Goal: Navigation & Orientation: Understand site structure

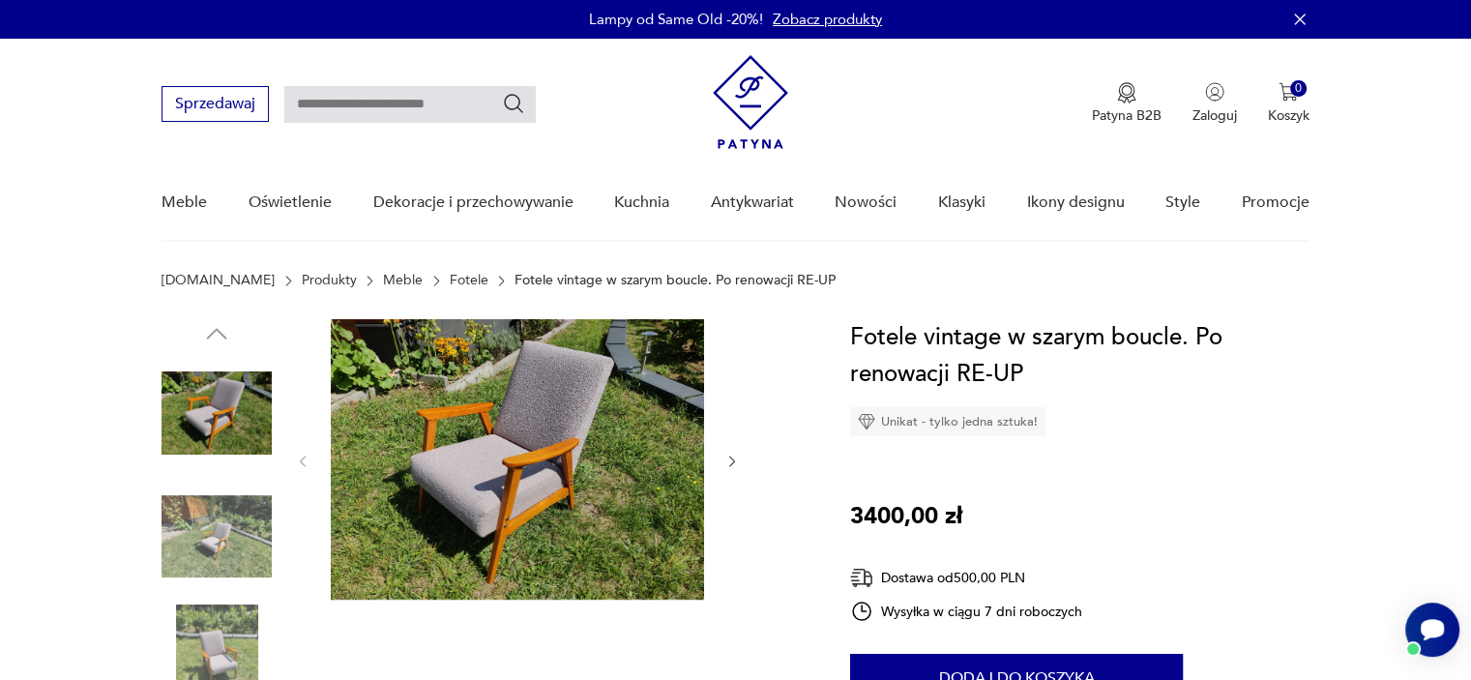
click at [1297, 11] on icon "button" at bounding box center [1299, 19] width 19 height 19
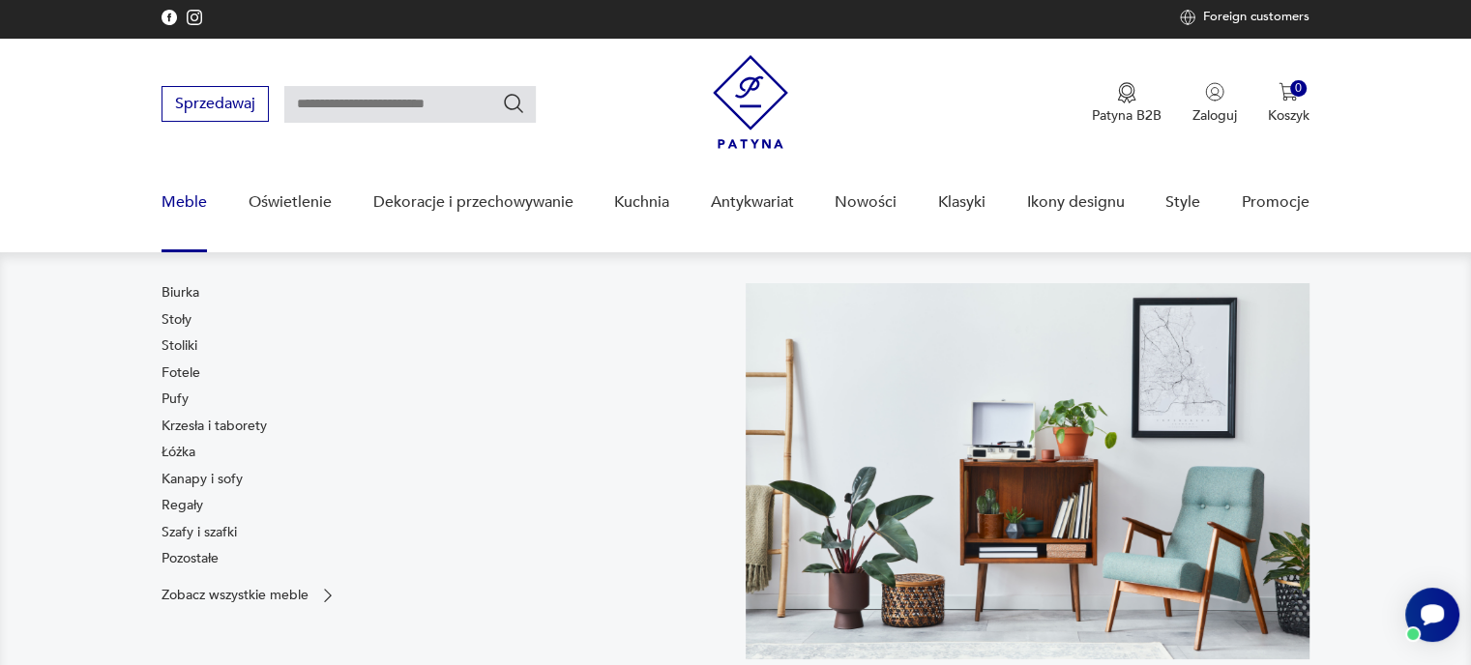
click at [187, 202] on link "Meble" at bounding box center [184, 202] width 45 height 74
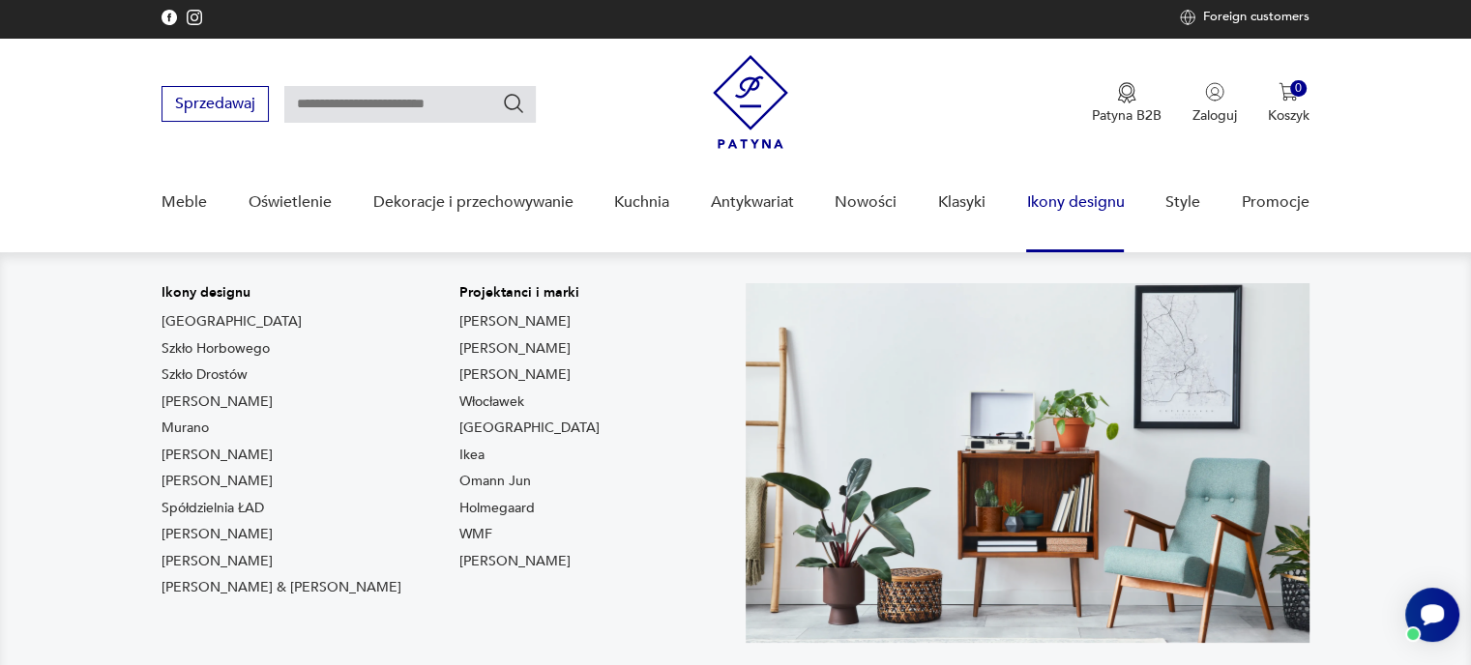
click at [1075, 200] on link "Ikony designu" at bounding box center [1075, 202] width 98 height 74
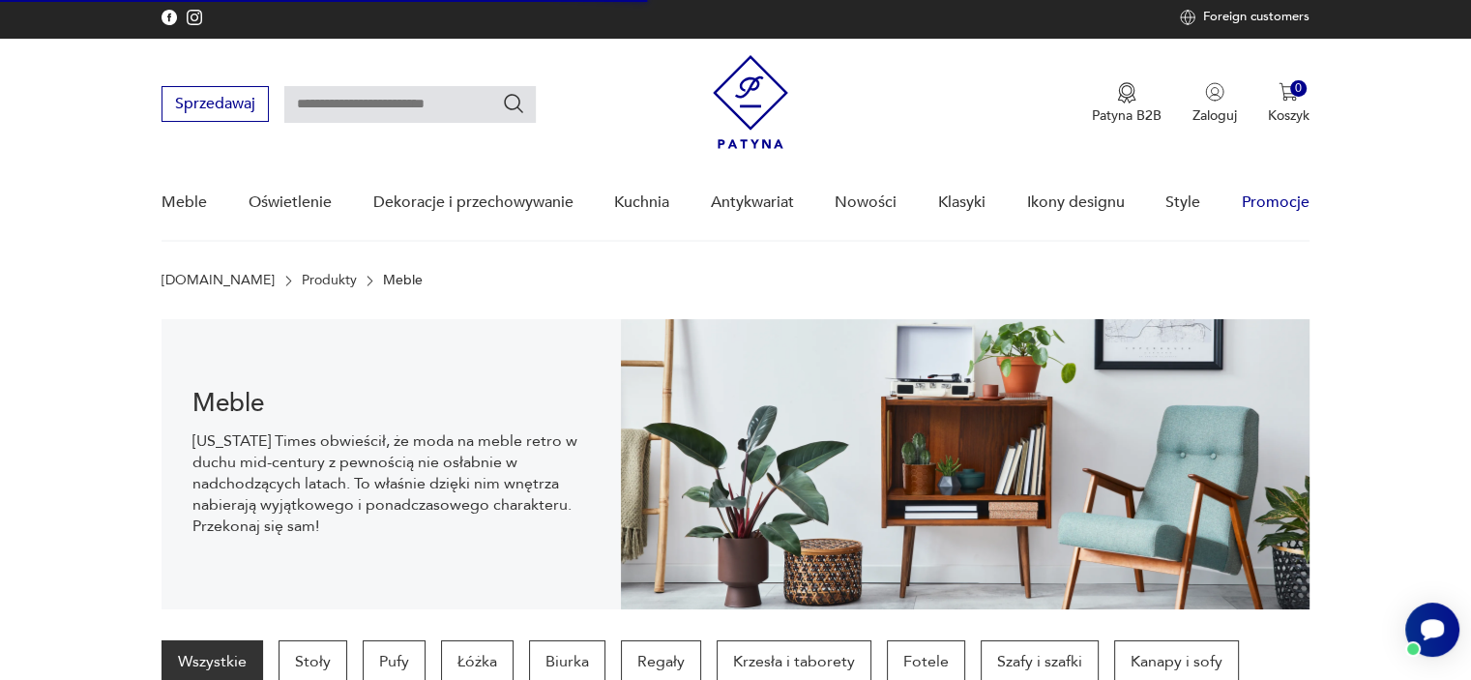
click at [1272, 194] on link "Promocje" at bounding box center [1276, 202] width 68 height 74
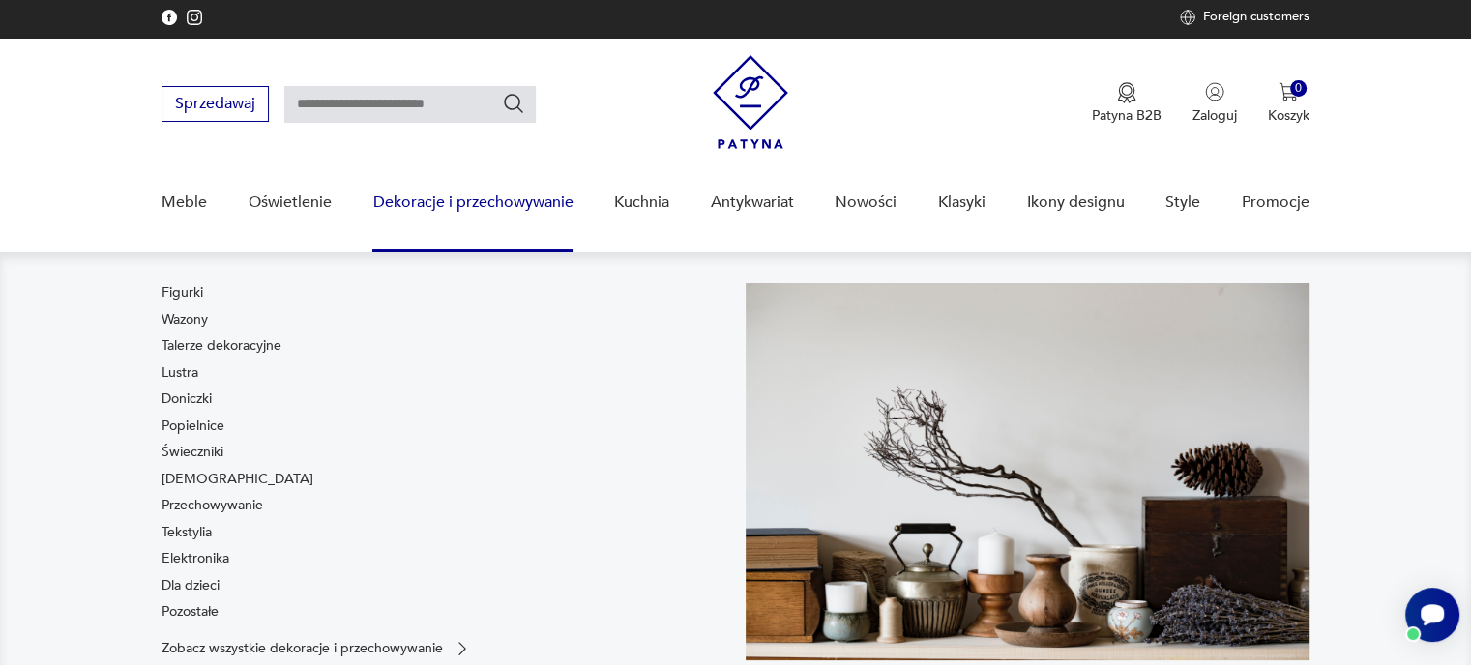
click at [449, 207] on link "Dekoracje i przechowywanie" at bounding box center [472, 202] width 200 height 74
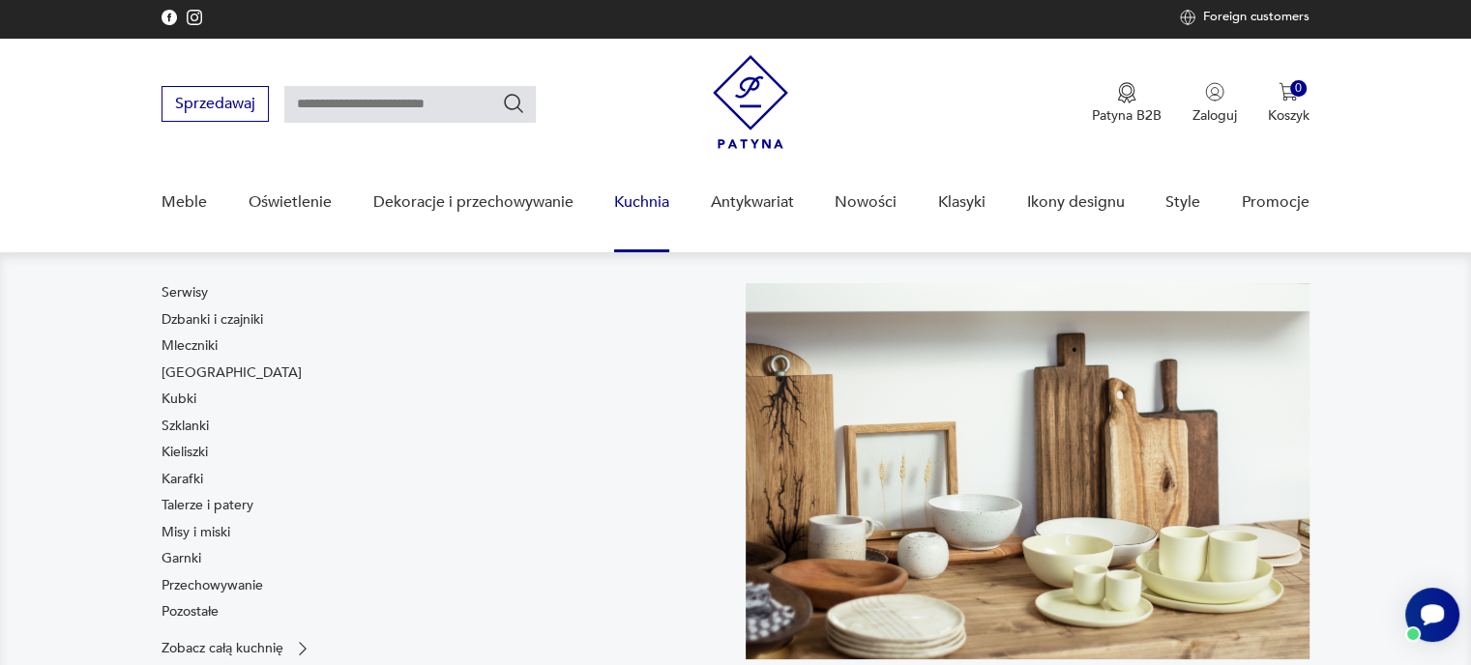
click at [640, 207] on link "Kuchnia" at bounding box center [641, 202] width 55 height 74
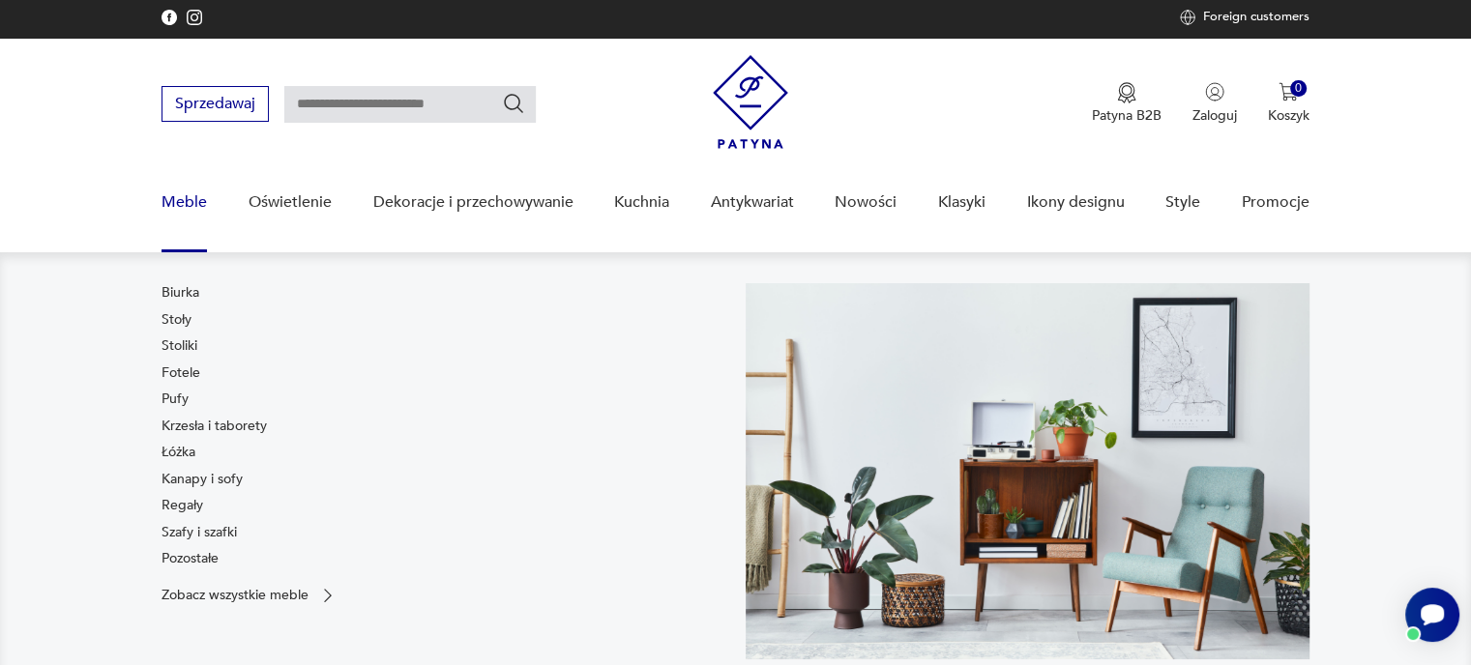
click at [180, 206] on link "Meble" at bounding box center [184, 202] width 45 height 74
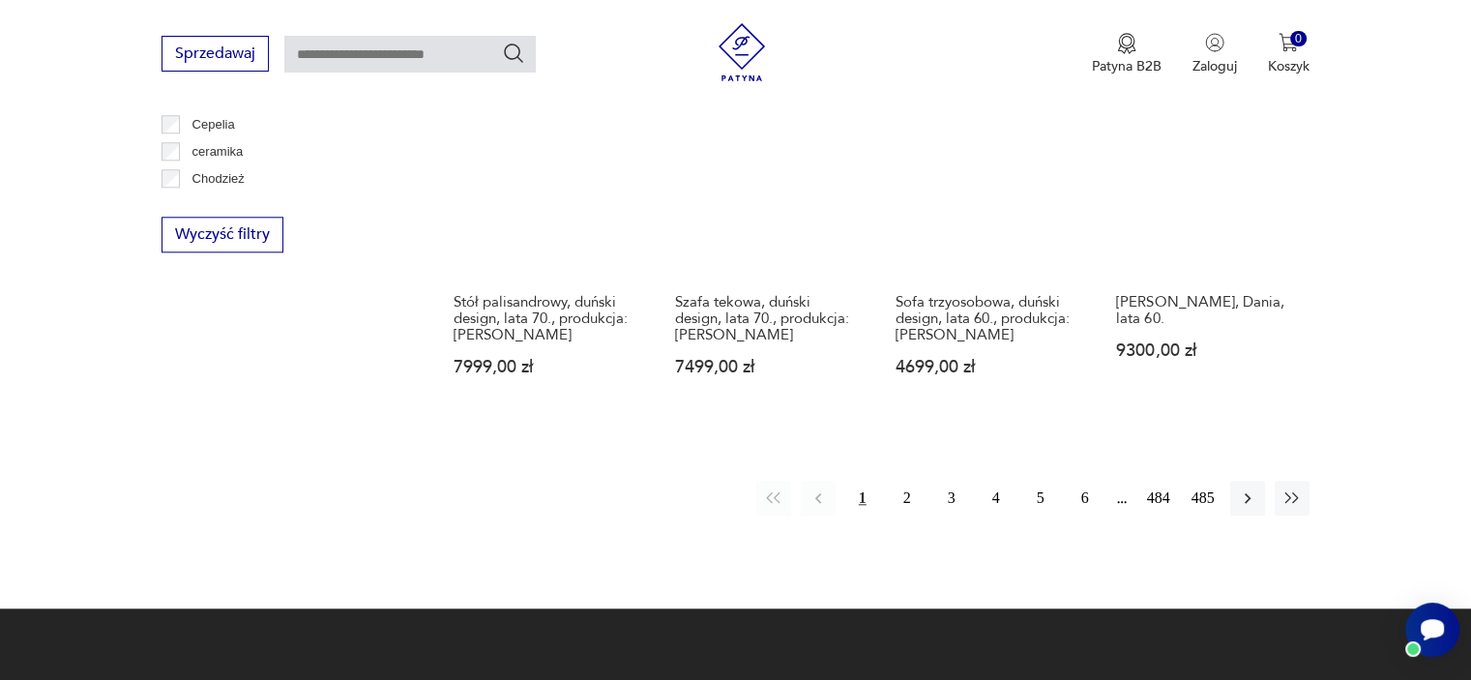
scroll to position [2157, 0]
